Goal: Navigation & Orientation: Find specific page/section

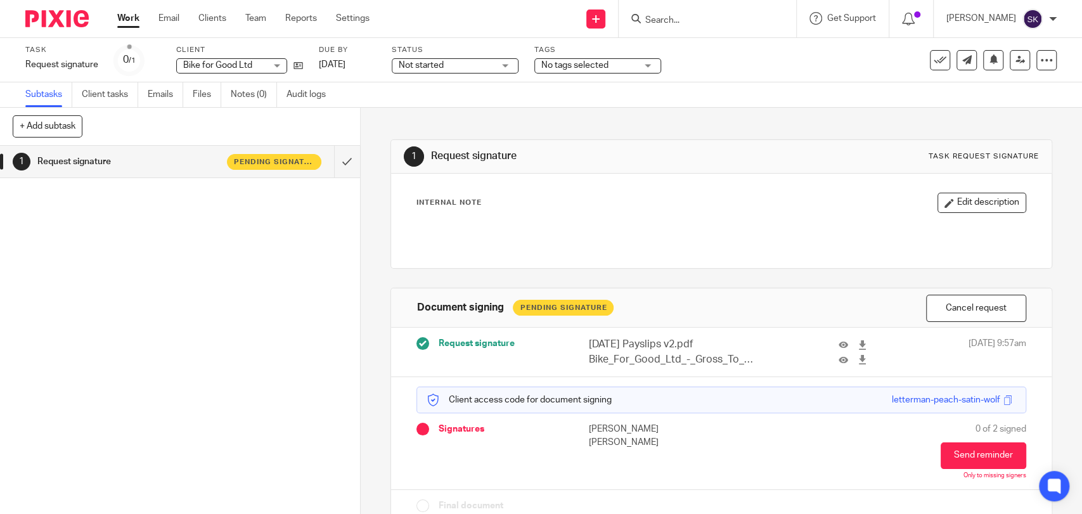
scroll to position [21, 0]
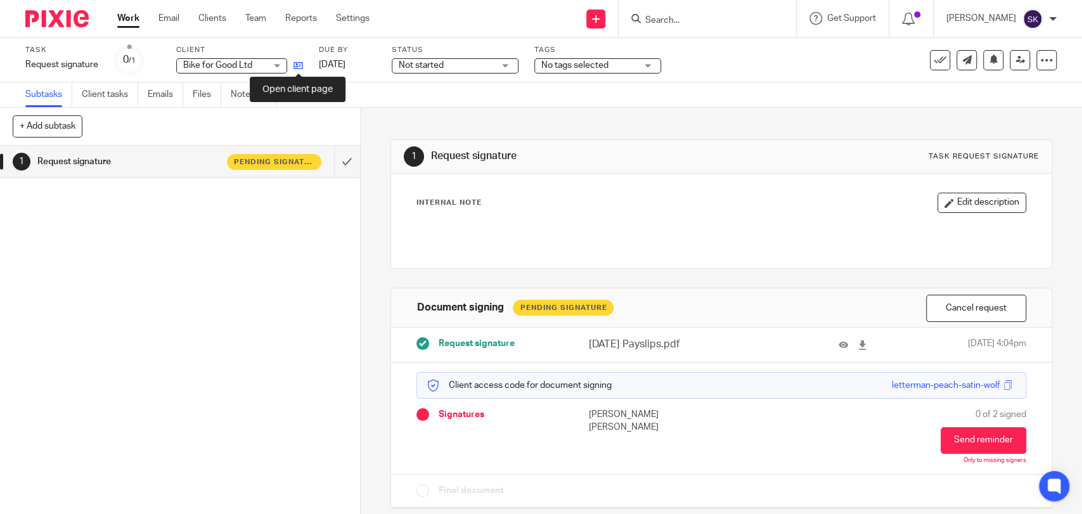
click at [298, 64] on icon at bounding box center [298, 66] width 10 height 10
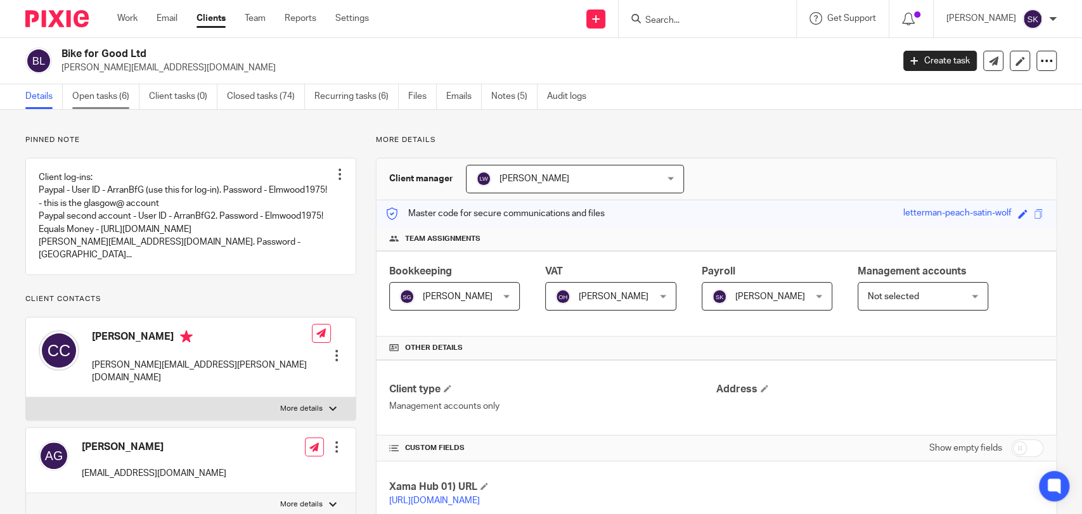
click at [117, 96] on link "Open tasks (6)" at bounding box center [105, 96] width 67 height 25
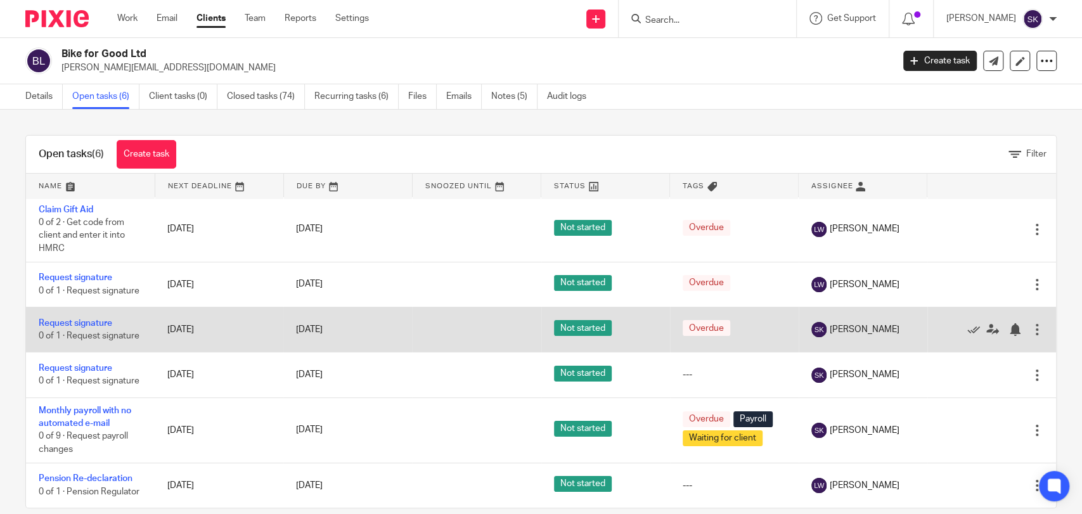
scroll to position [32, 0]
